Goal: Check status: Check status

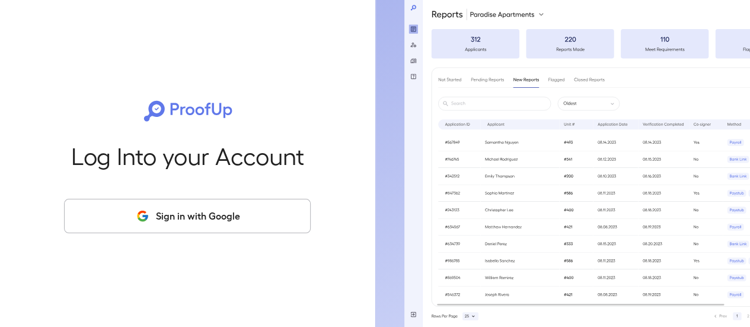
click at [225, 227] on button "Sign in with Google" at bounding box center [187, 216] width 247 height 34
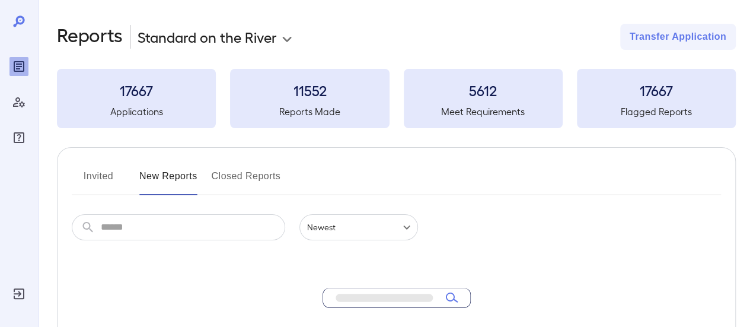
click at [155, 225] on input "text" at bounding box center [193, 227] width 184 height 26
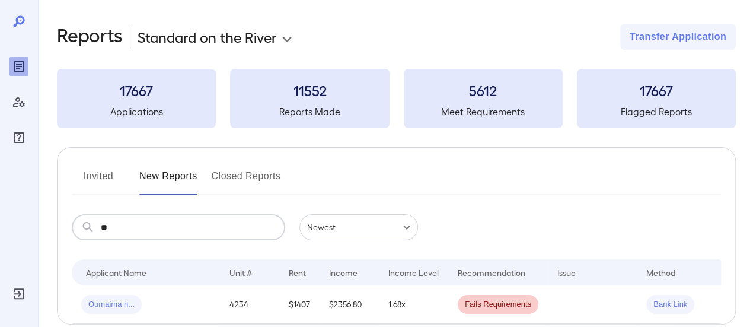
type input "*"
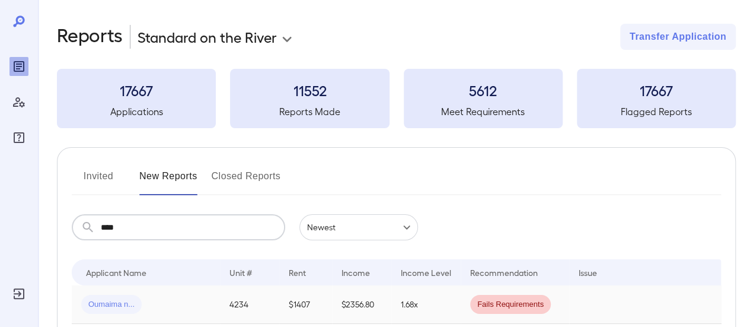
type input "****"
click at [104, 304] on span "Oumaima n..." at bounding box center [111, 304] width 60 height 11
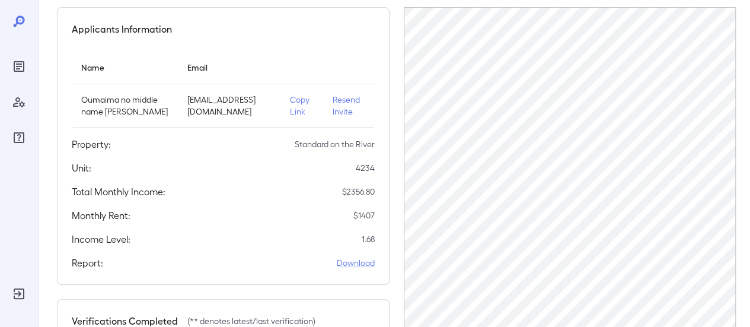
scroll to position [119, 0]
